Goal: Obtain resource: Obtain resource

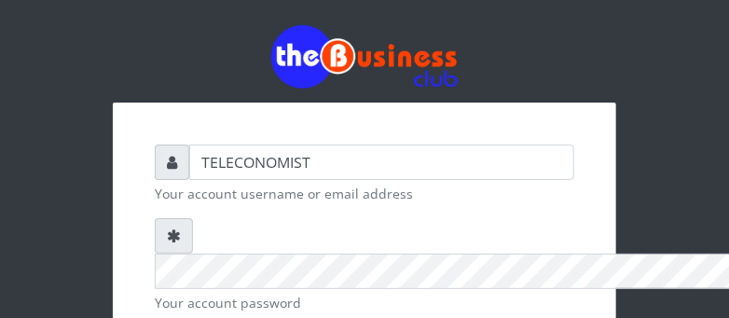
checkbox input "true"
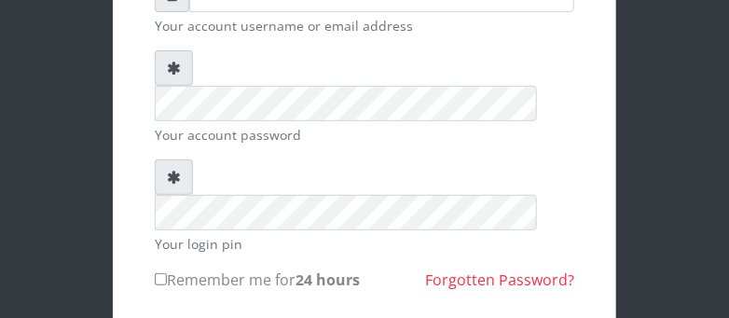
scroll to position [208, 0]
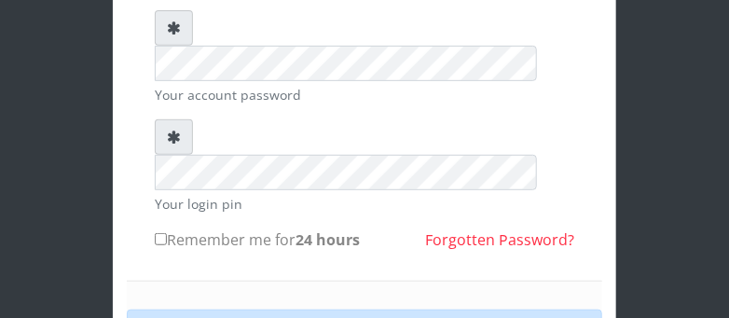
click at [161, 233] on input "Remember me for 24 hours" at bounding box center [161, 239] width 12 height 12
checkbox input "true"
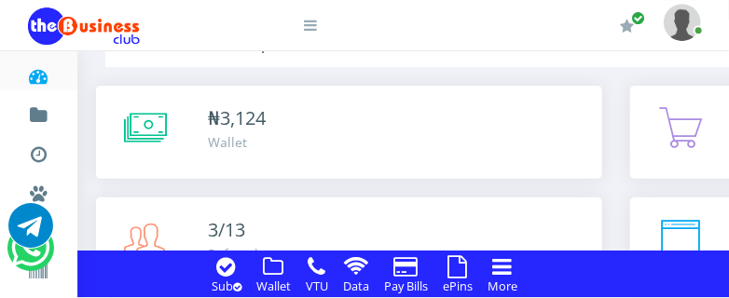
scroll to position [115, 0]
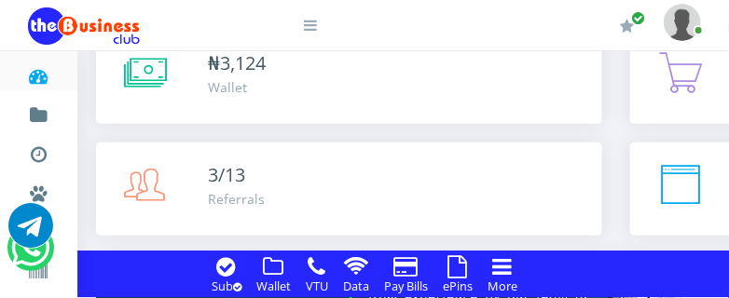
drag, startPoint x: 0, startPoint y: 0, endPoint x: 737, endPoint y: 288, distance: 791.1
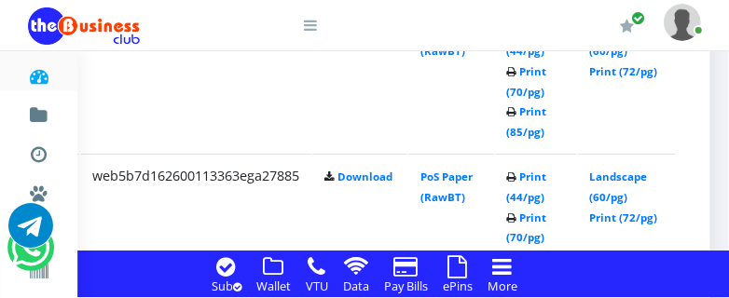
scroll to position [1657, 449]
click at [631, 218] on link "Print (72/pg)" at bounding box center [624, 218] width 68 height 14
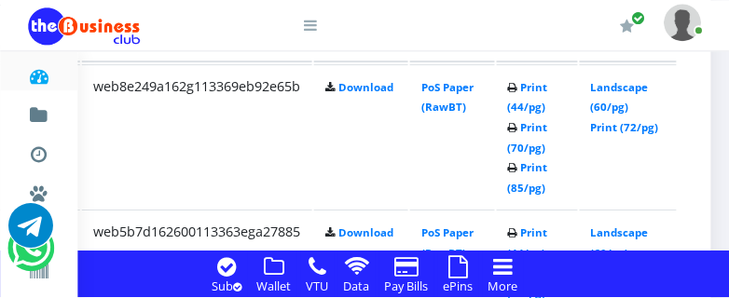
scroll to position [1559, 449]
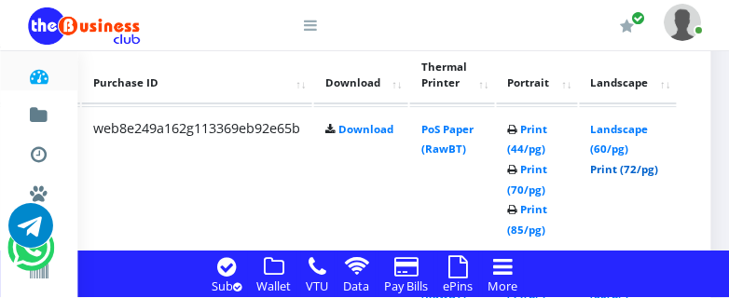
click at [642, 173] on link "Print (72/pg)" at bounding box center [624, 169] width 68 height 14
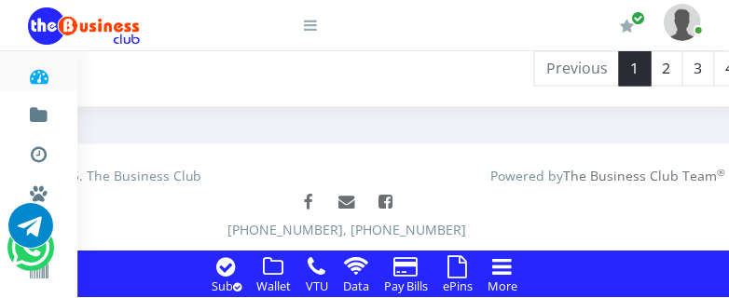
scroll to position [4544, 388]
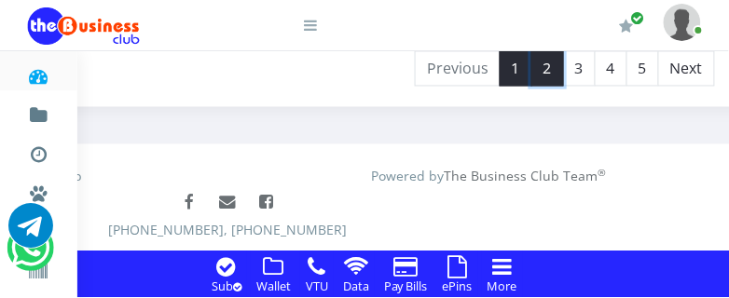
click at [564, 66] on link "2" at bounding box center [548, 68] width 33 height 35
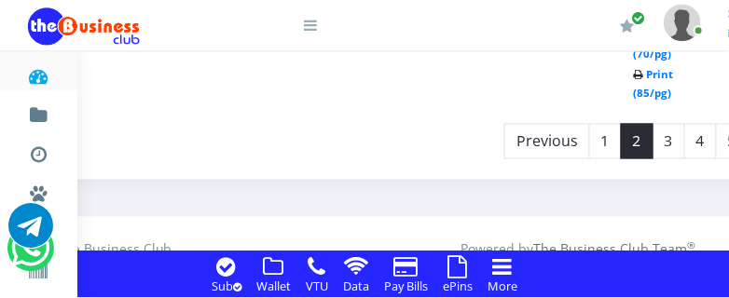
scroll to position [4521, 298]
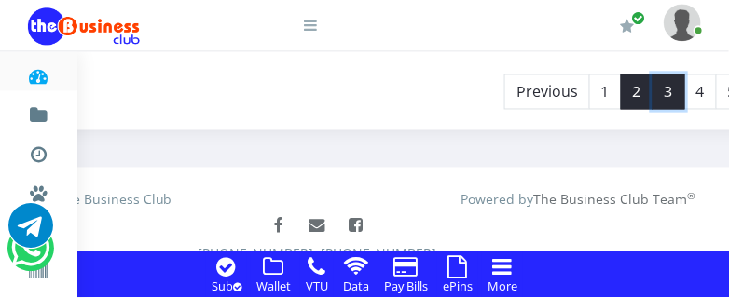
click at [685, 86] on link "3" at bounding box center [669, 91] width 33 height 35
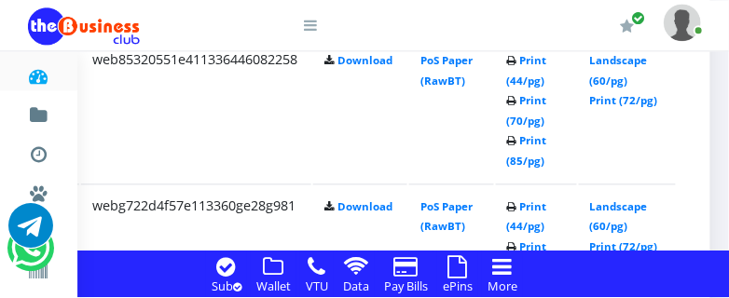
scroll to position [2846, 451]
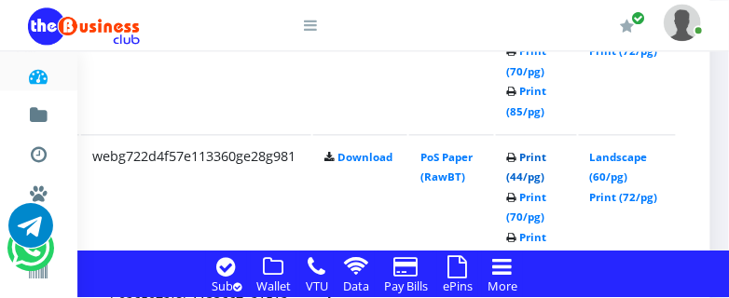
click at [534, 174] on link "Print (44/pg)" at bounding box center [527, 167] width 40 height 35
